Goal: Information Seeking & Learning: Compare options

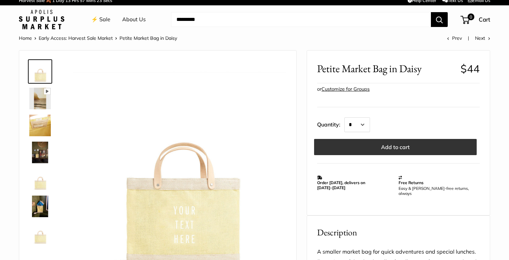
scroll to position [4, 0]
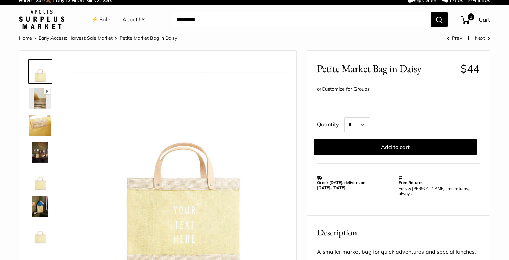
click at [38, 124] on img at bounding box center [40, 125] width 22 height 22
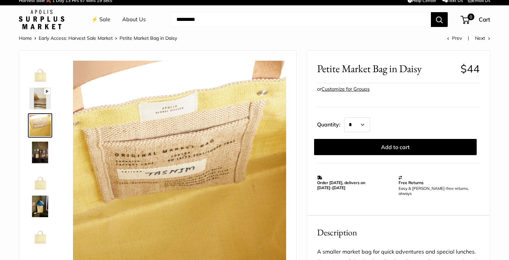
click at [40, 99] on img at bounding box center [40, 99] width 22 height 22
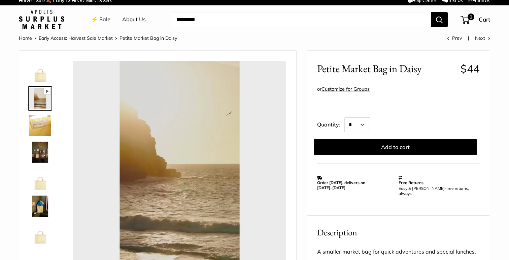
click at [41, 124] on img at bounding box center [40, 125] width 22 height 22
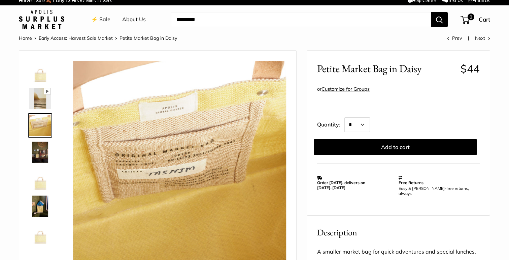
type input "*****"
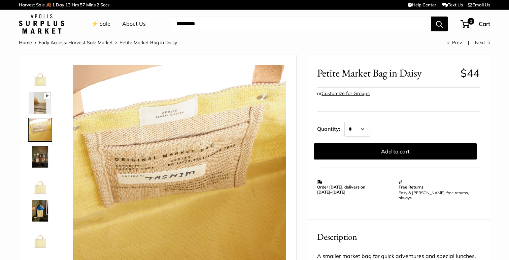
scroll to position [0, 0]
click at [44, 72] on img at bounding box center [40, 76] width 22 height 22
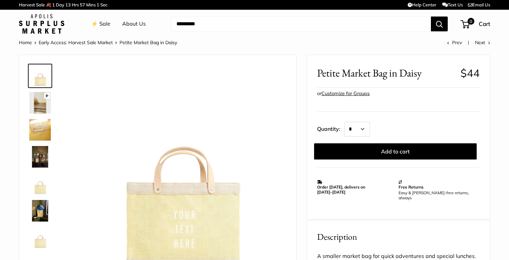
click at [42, 81] on img at bounding box center [40, 76] width 22 height 22
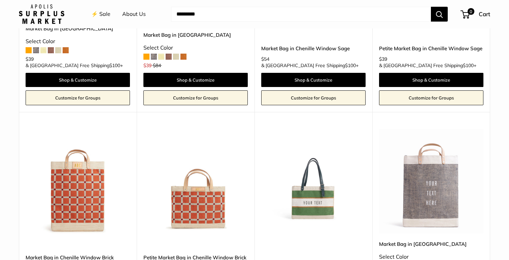
scroll to position [1344, 0]
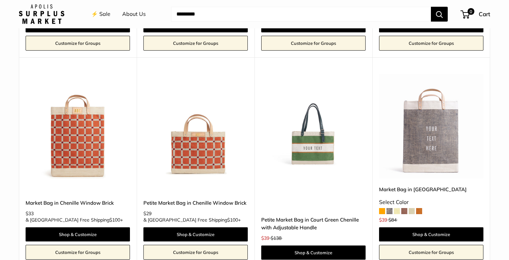
click at [0, 0] on img at bounding box center [0, 0] width 0 height 0
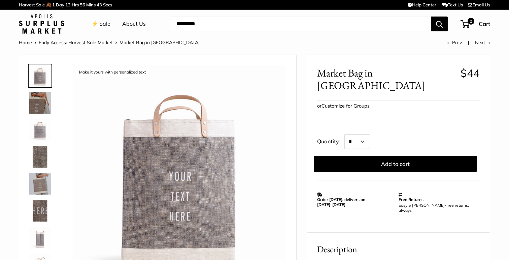
click at [38, 179] on img at bounding box center [40, 184] width 22 height 22
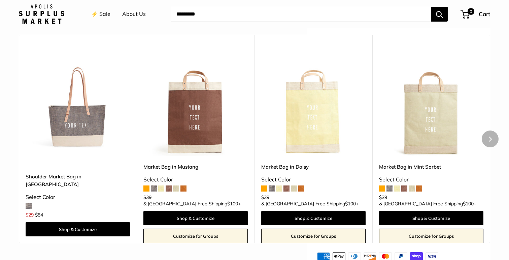
scroll to position [297, 0]
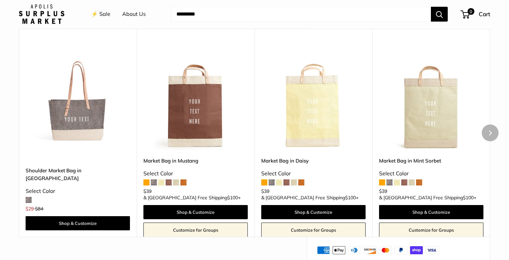
click at [266, 182] on span at bounding box center [264, 182] width 6 height 6
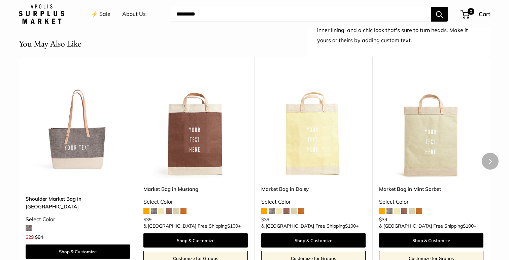
scroll to position [289, 0]
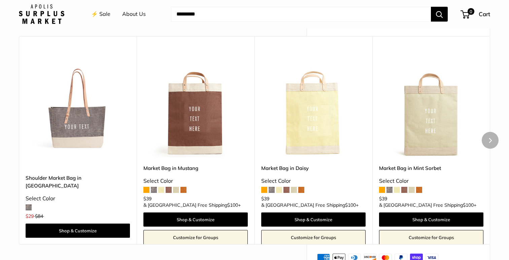
click at [294, 188] on span at bounding box center [294, 190] width 6 height 6
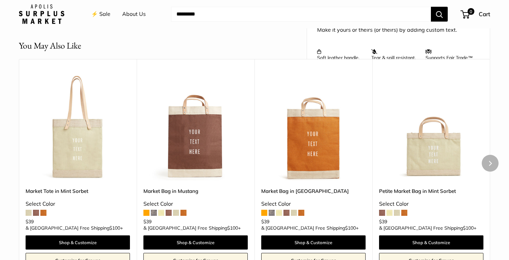
scroll to position [278, 0]
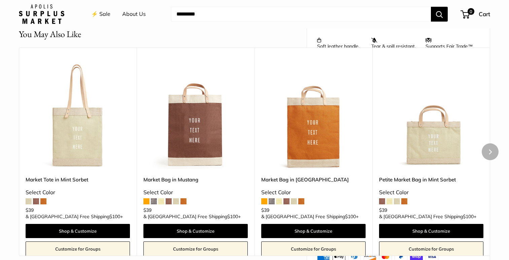
click at [277, 200] on span at bounding box center [279, 201] width 6 height 6
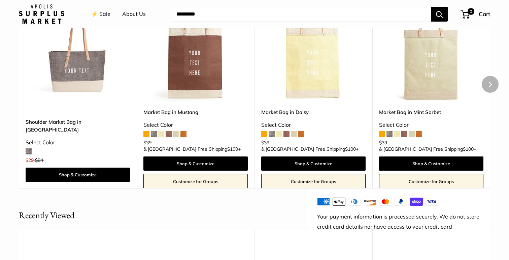
scroll to position [315, 0]
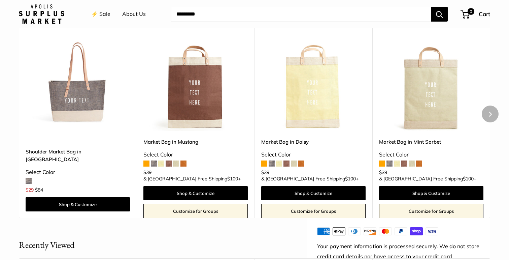
click at [153, 162] on span at bounding box center [154, 163] width 6 height 6
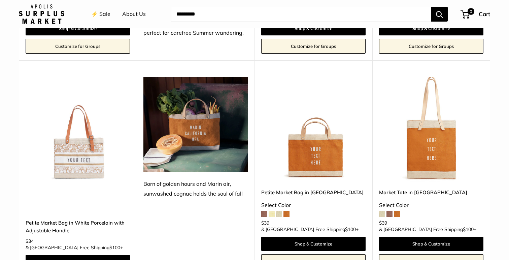
scroll to position [910, 0]
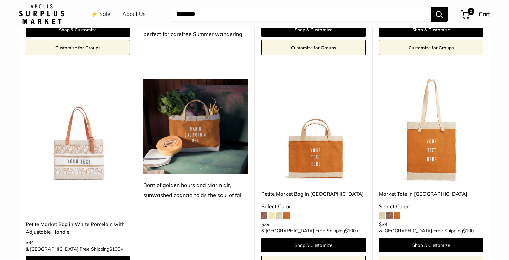
click at [264, 212] on span at bounding box center [264, 215] width 6 height 6
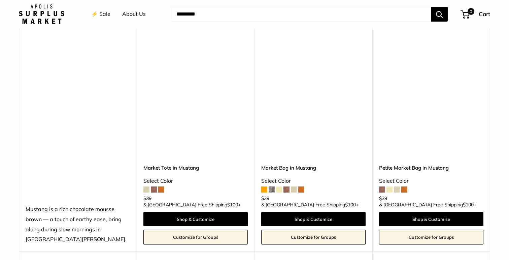
scroll to position [284, 0]
